Goal: Check status: Check status

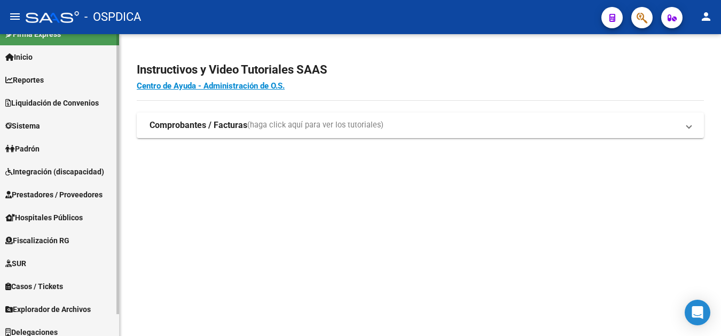
scroll to position [23, 0]
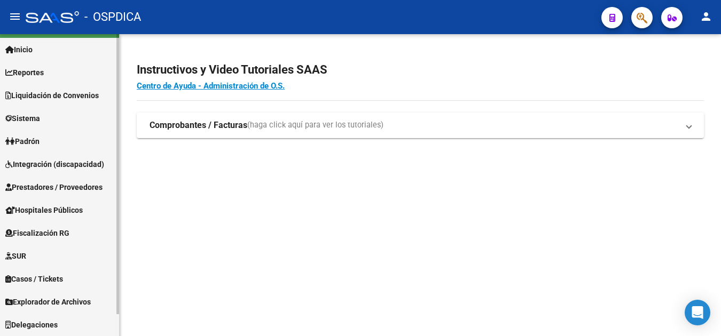
click at [40, 139] on span "Padrón" at bounding box center [22, 142] width 34 height 12
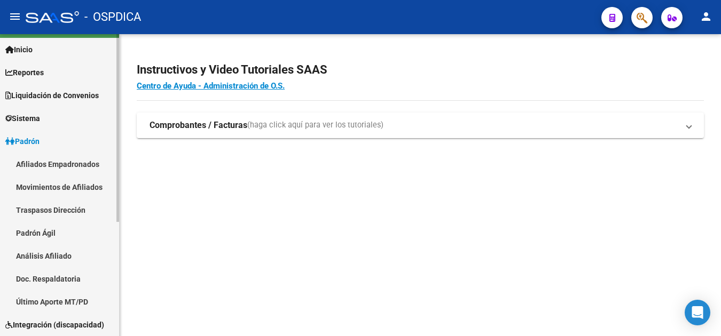
scroll to position [77, 0]
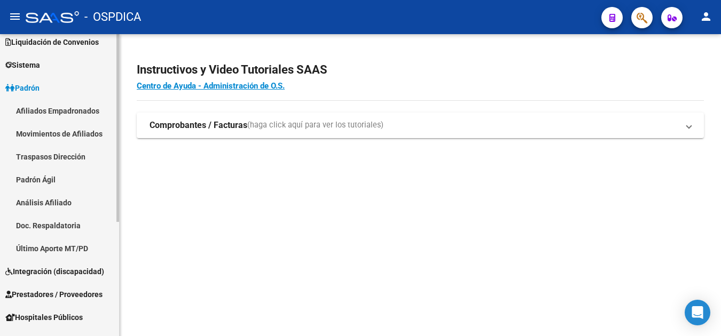
click at [55, 175] on link "Padrón Ágil" at bounding box center [59, 179] width 119 height 23
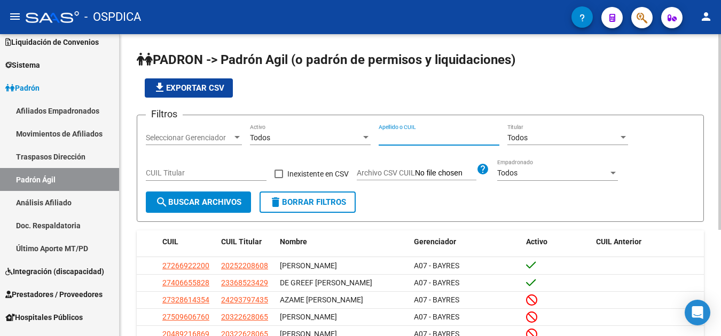
drag, startPoint x: 431, startPoint y: 128, endPoint x: 393, endPoint y: 137, distance: 38.9
click at [393, 137] on input "Apellido o CUIL" at bounding box center [439, 137] width 121 height 9
paste input "154376/2"
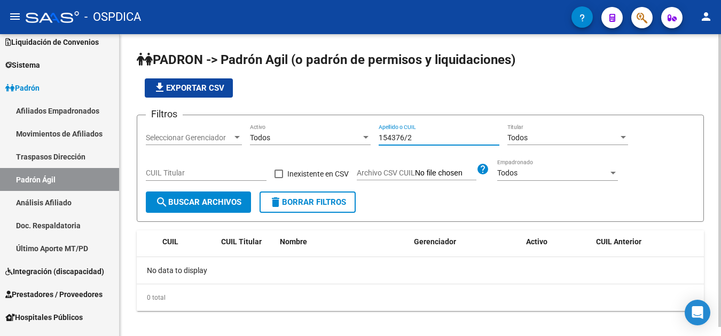
drag, startPoint x: 431, startPoint y: 140, endPoint x: 364, endPoint y: 126, distance: 69.2
click at [364, 126] on div "Filtros Seleccionar Gerenciador Seleccionar Gerenciador Todos Activo 154376/2 A…" at bounding box center [420, 158] width 549 height 68
paste input "39958621"
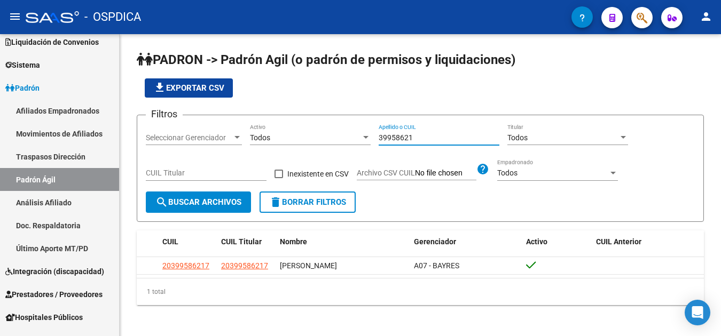
type input "39958621"
